Goal: Navigation & Orientation: Find specific page/section

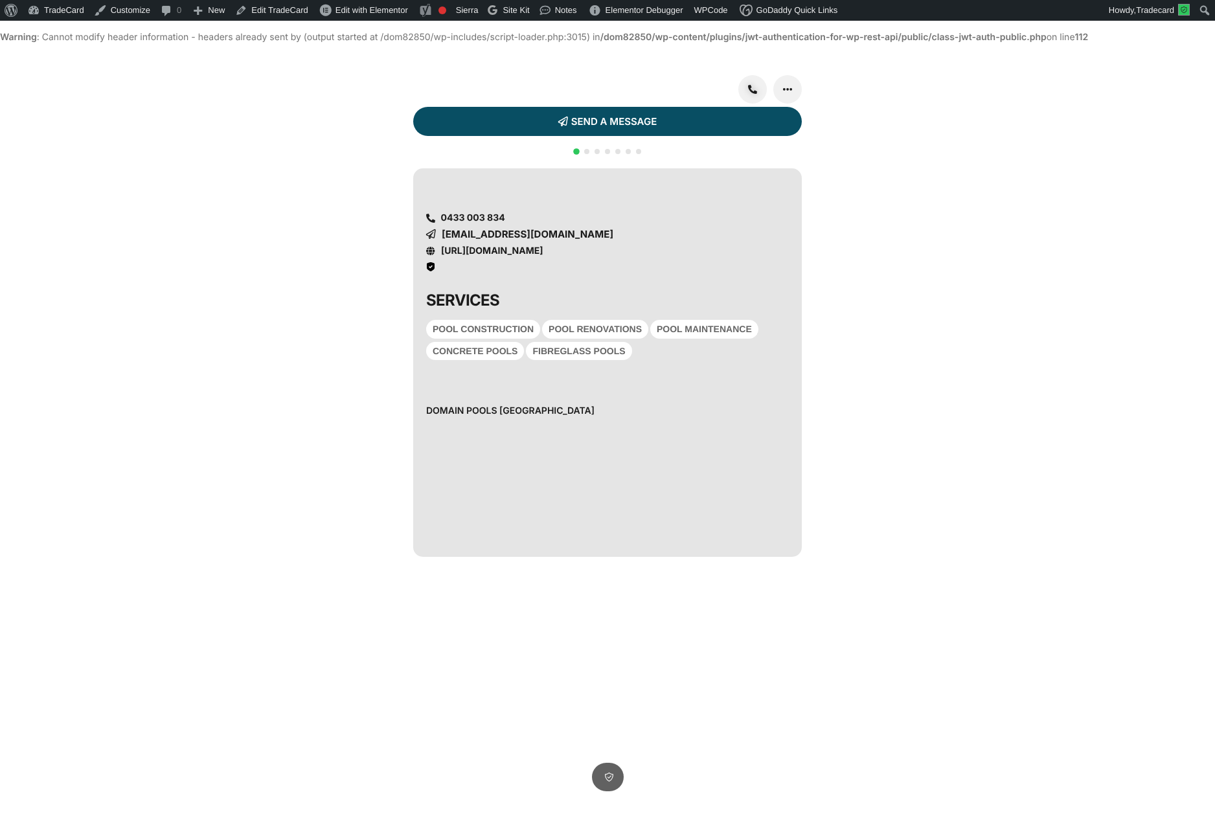
scroll to position [22, 0]
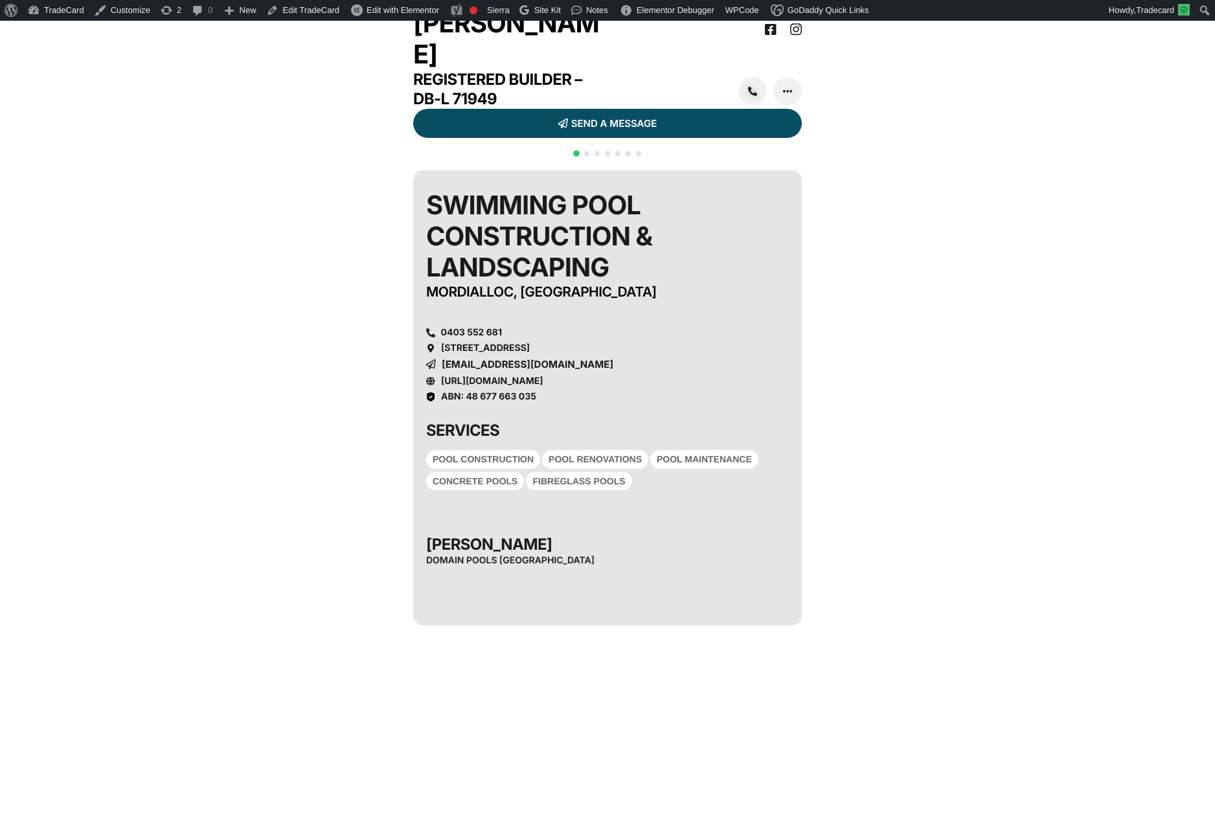
scroll to position [22, 0]
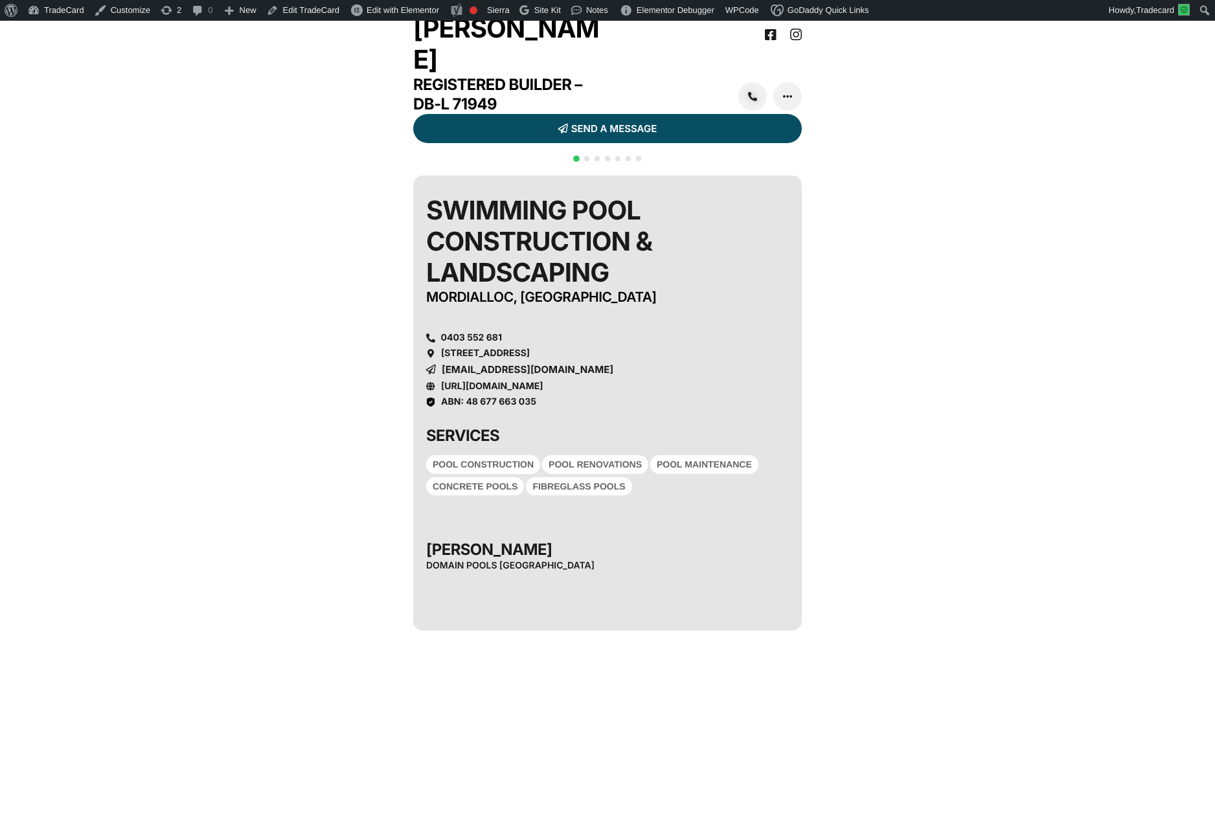
click at [580, 179] on div at bounding box center [607, 166] width 73 height 25
click at [586, 161] on span "Go to slide 2" at bounding box center [586, 158] width 5 height 5
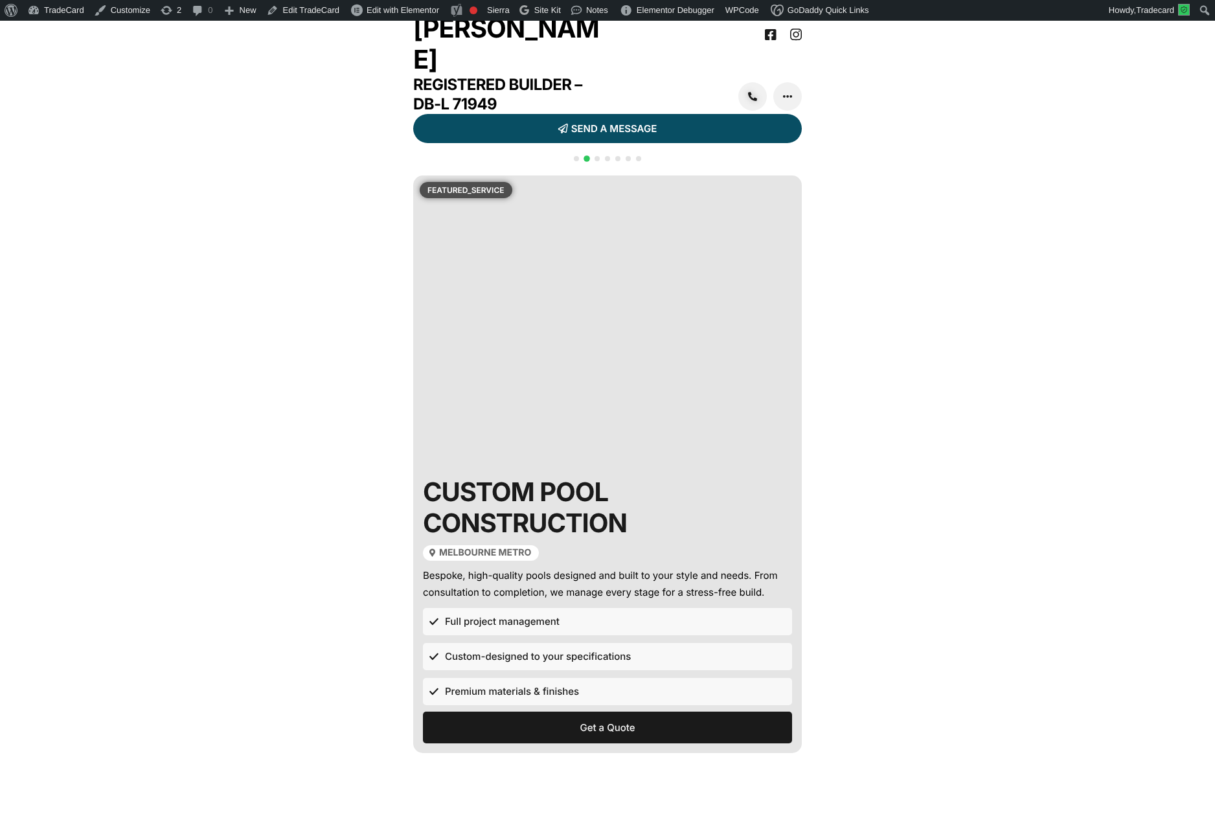
click at [599, 161] on span "Go to slide 3" at bounding box center [597, 158] width 5 height 5
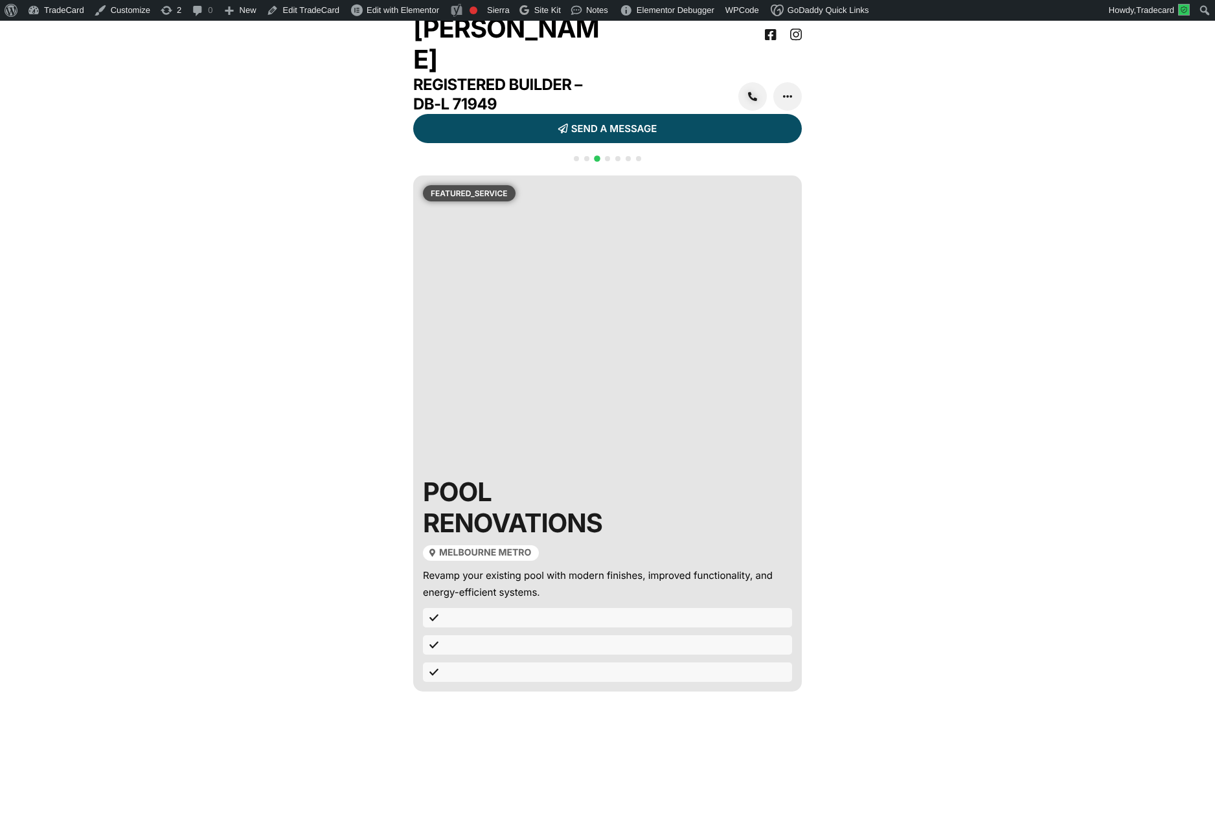
click at [606, 161] on span "Go to slide 4" at bounding box center [607, 158] width 5 height 5
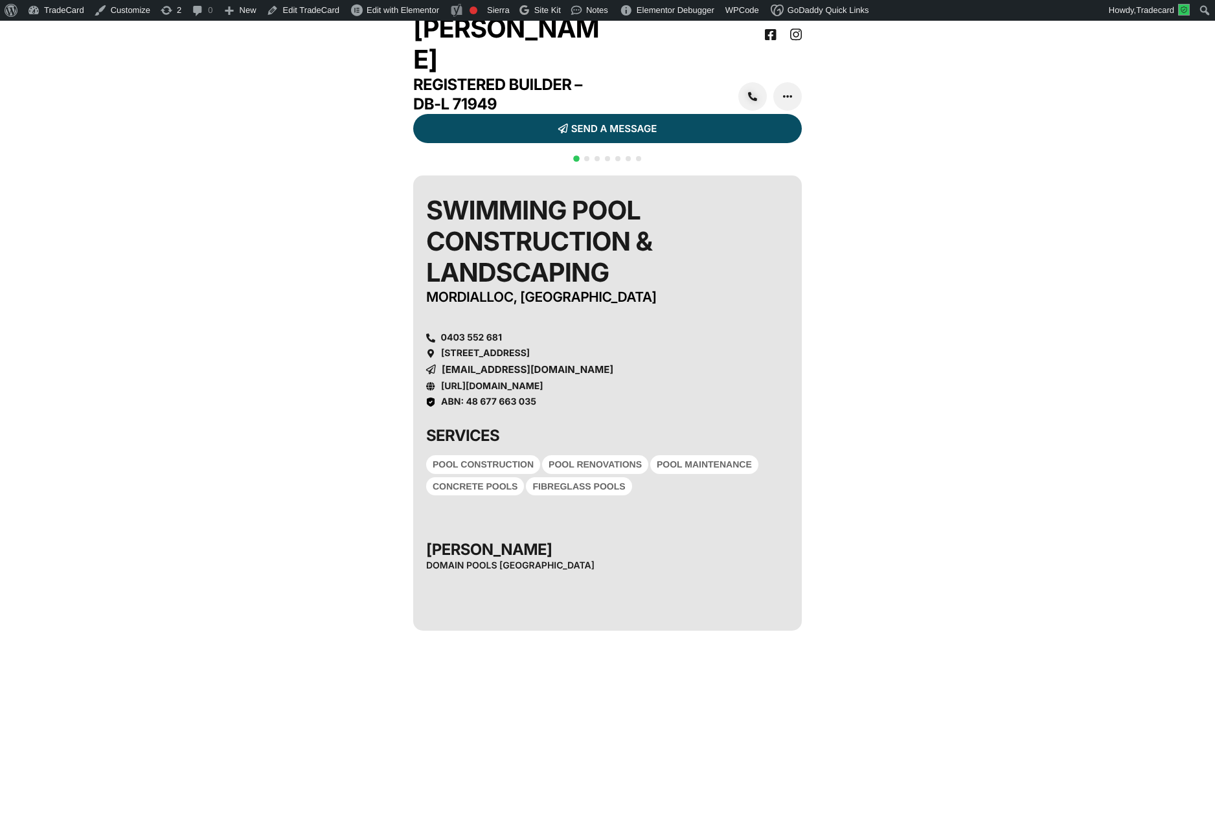
click at [587, 161] on span "Go to slide 2" at bounding box center [586, 158] width 5 height 5
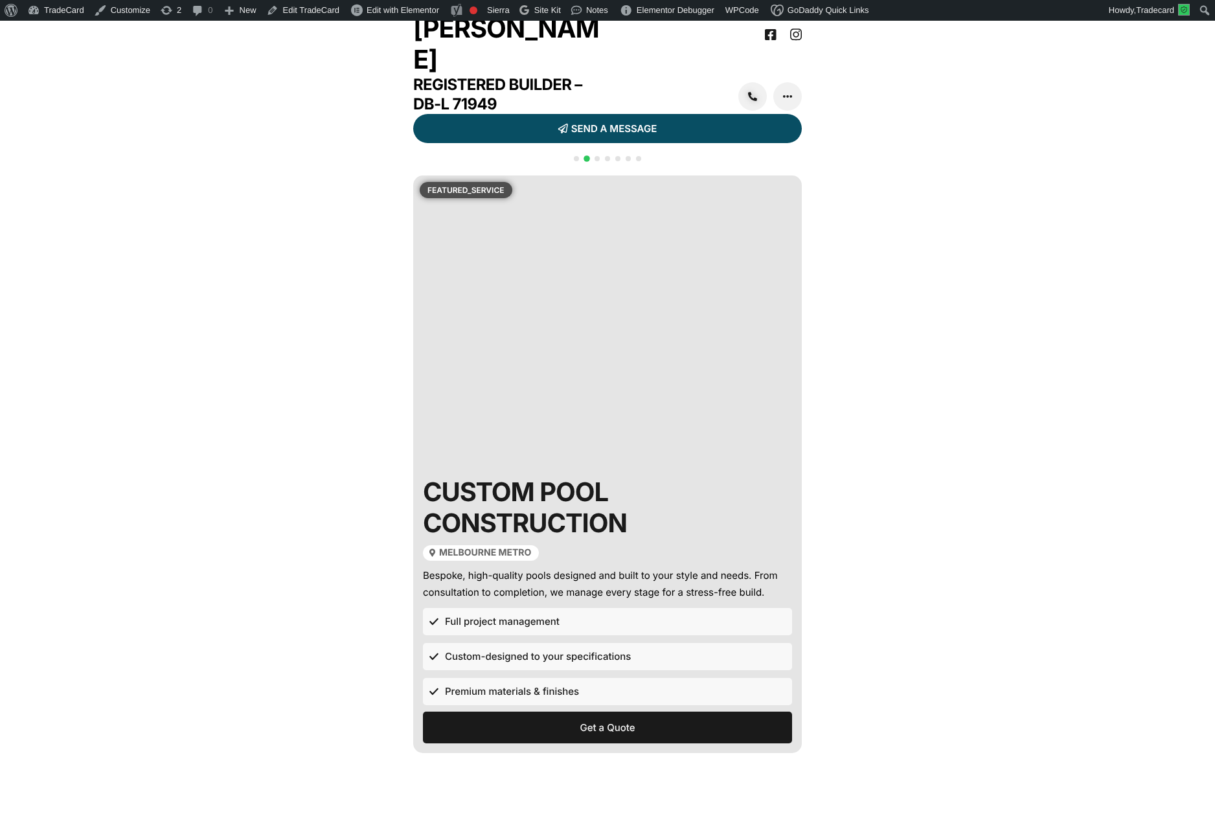
click at [605, 161] on span "Go to slide 4" at bounding box center [607, 158] width 5 height 5
